Goal: Find specific page/section: Find specific page/section

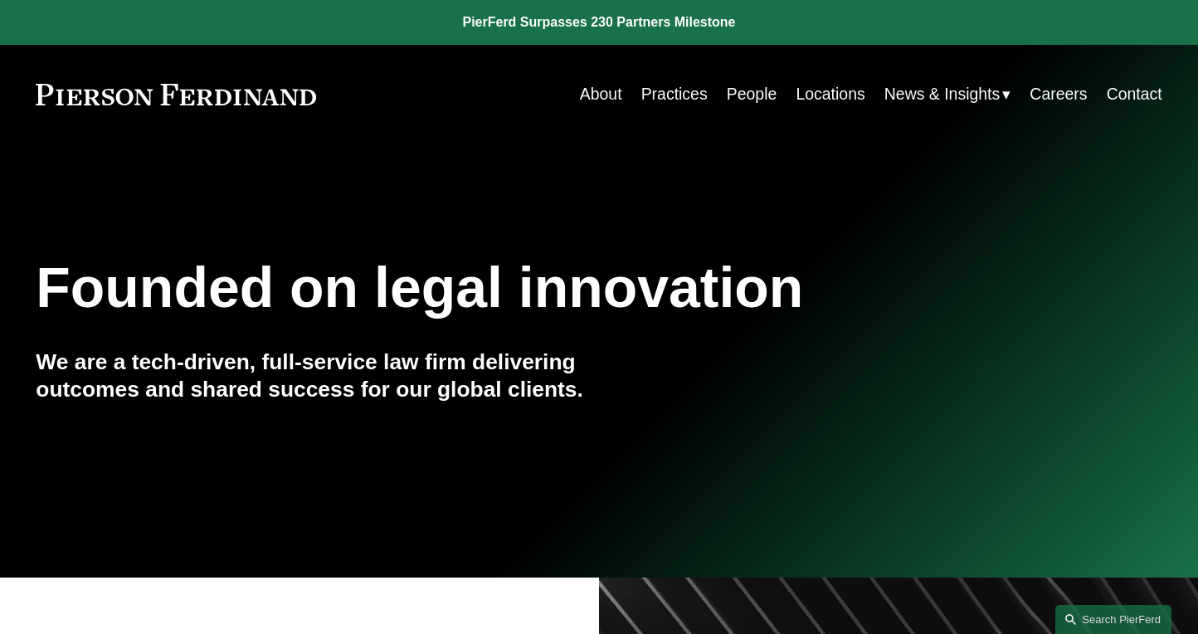
click at [762, 87] on link "People" at bounding box center [751, 94] width 51 height 32
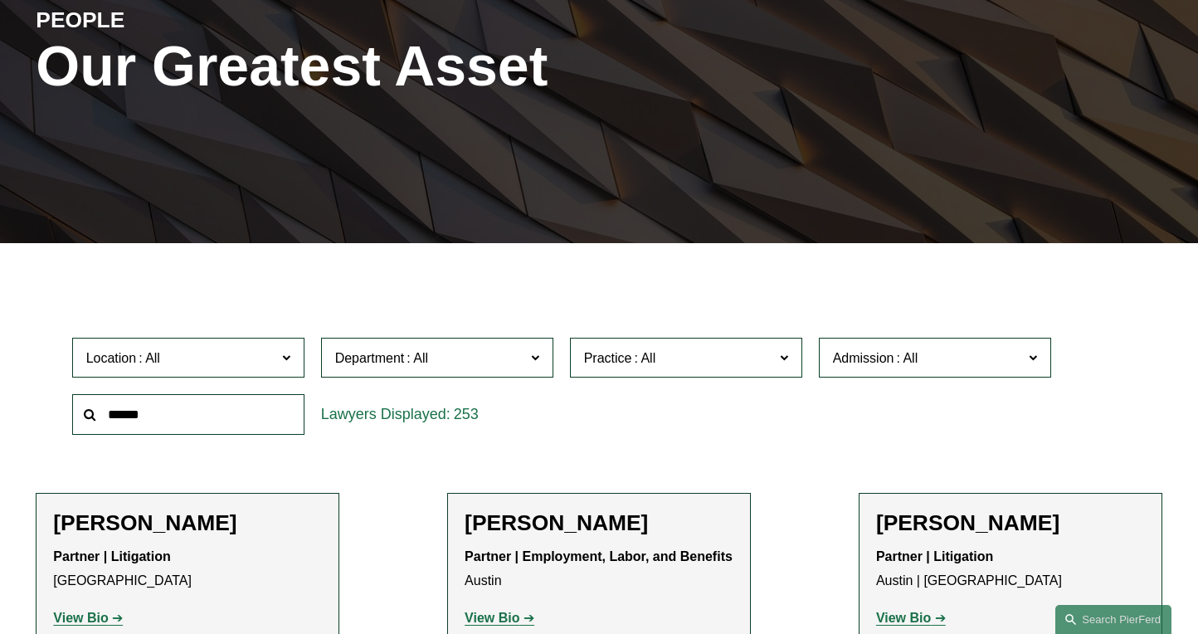
scroll to position [223, 0]
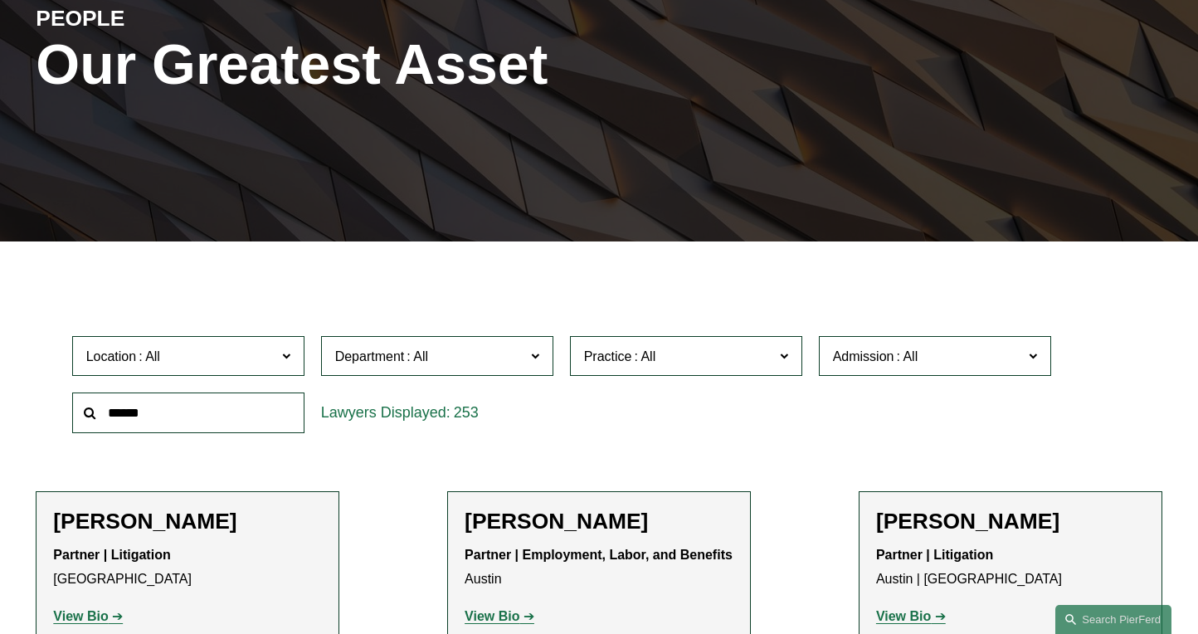
click at [174, 412] on input "text" at bounding box center [188, 412] width 232 height 41
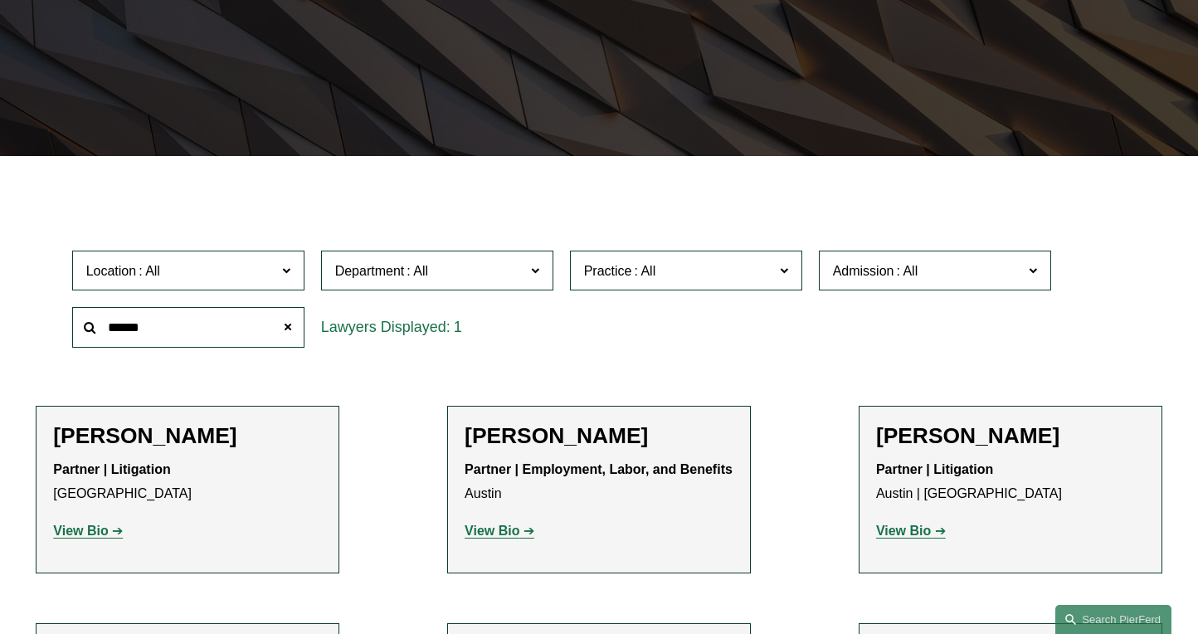
scroll to position [334, 0]
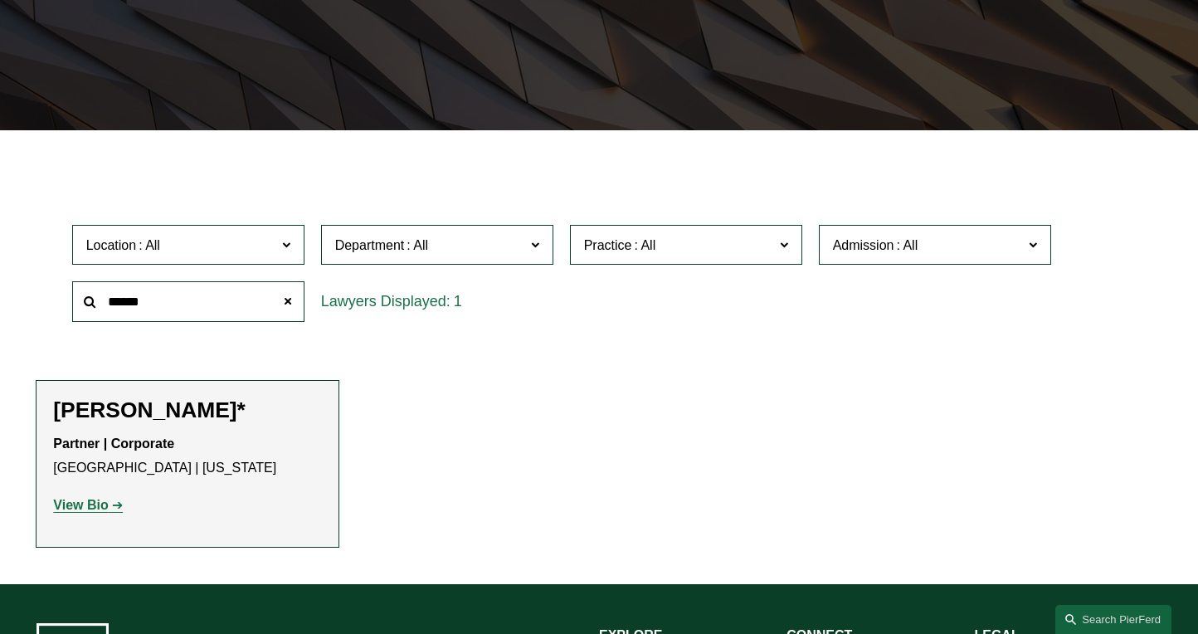
type input "******"
click at [79, 504] on strong "View Bio" at bounding box center [80, 505] width 55 height 14
